Goal: Navigation & Orientation: Find specific page/section

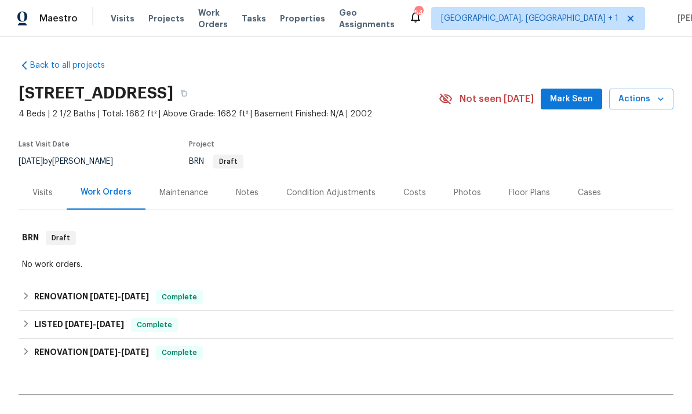
scroll to position [20, 0]
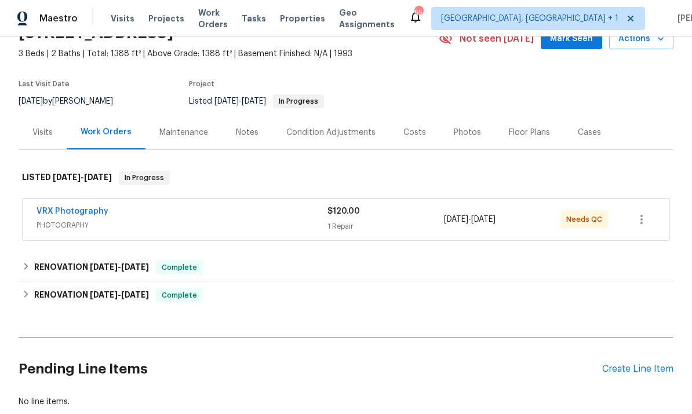
scroll to position [60, 0]
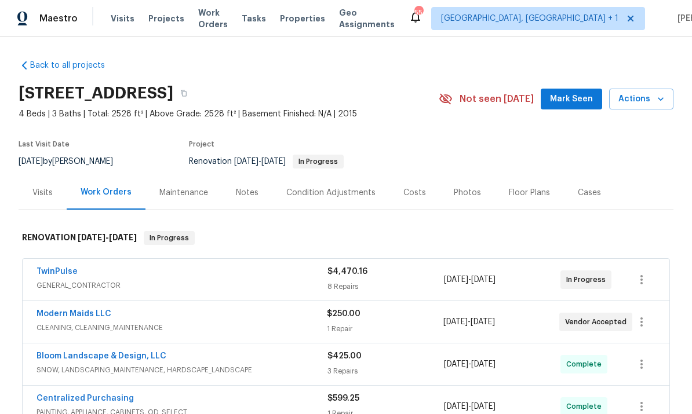
click at [55, 268] on link "TwinPulse" at bounding box center [56, 272] width 41 height 8
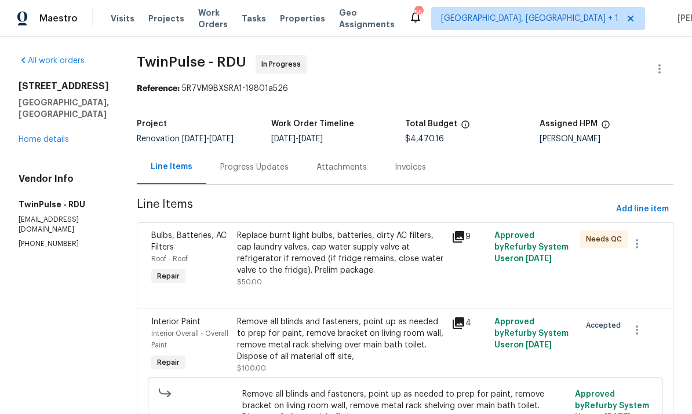
click at [55, 136] on link "Home details" at bounding box center [44, 140] width 50 height 8
